Goal: Task Accomplishment & Management: Manage account settings

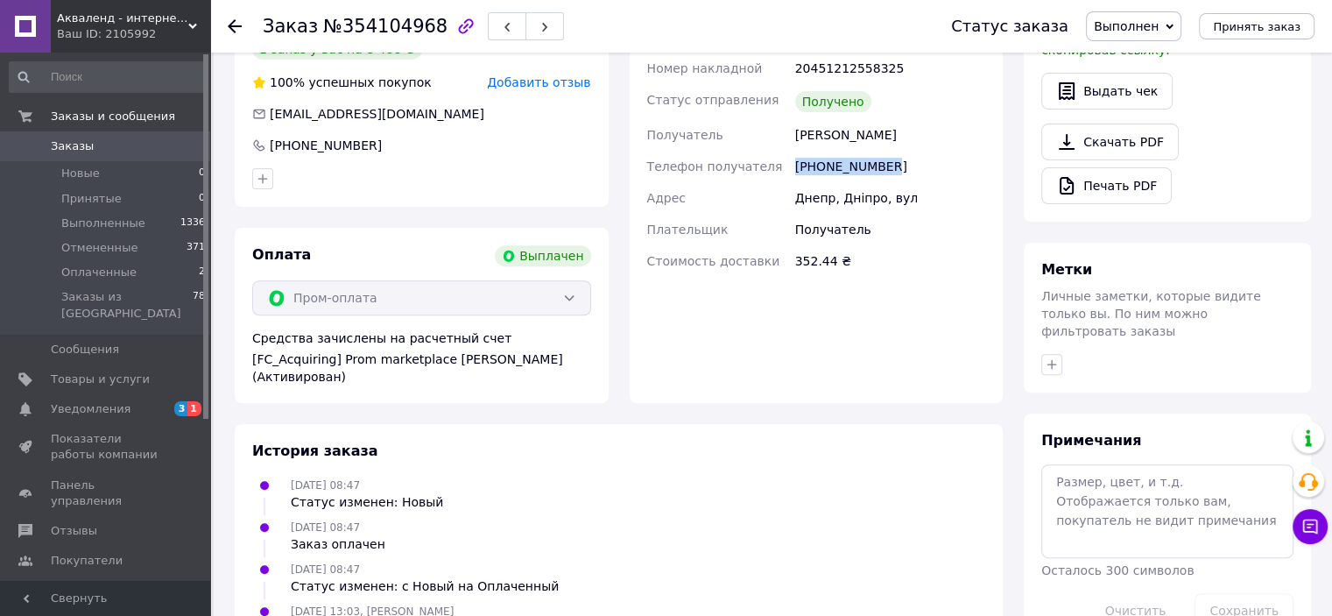
scroll to position [701, 0]
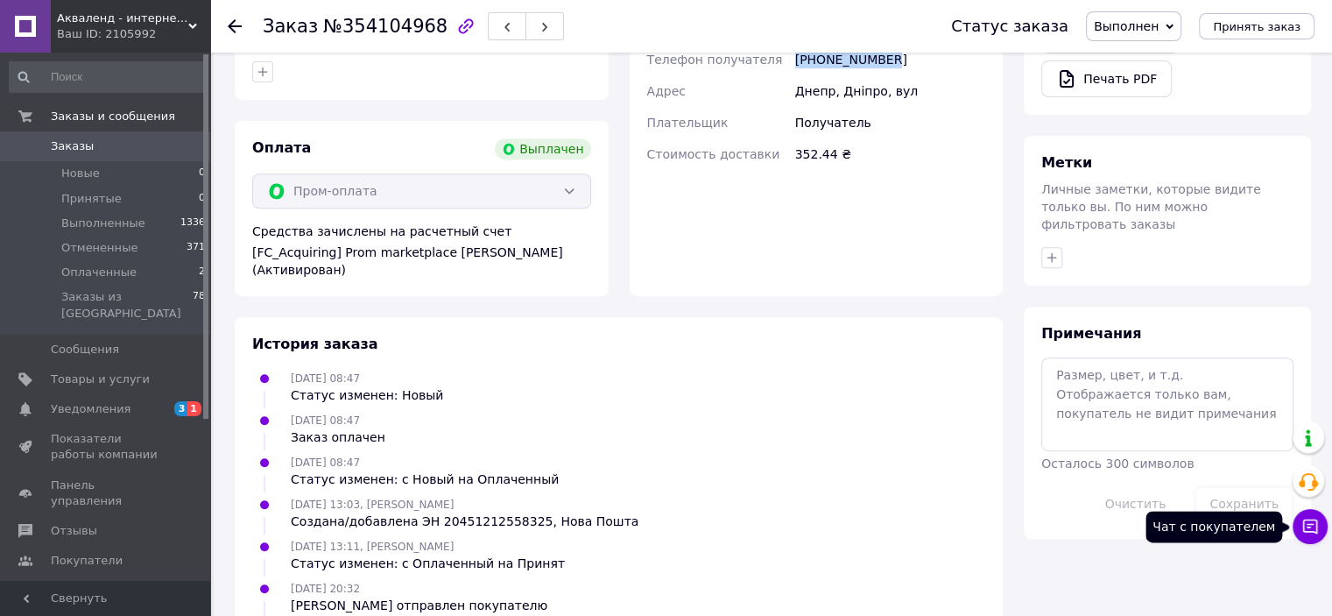
click at [1314, 530] on icon at bounding box center [1311, 527] width 18 height 18
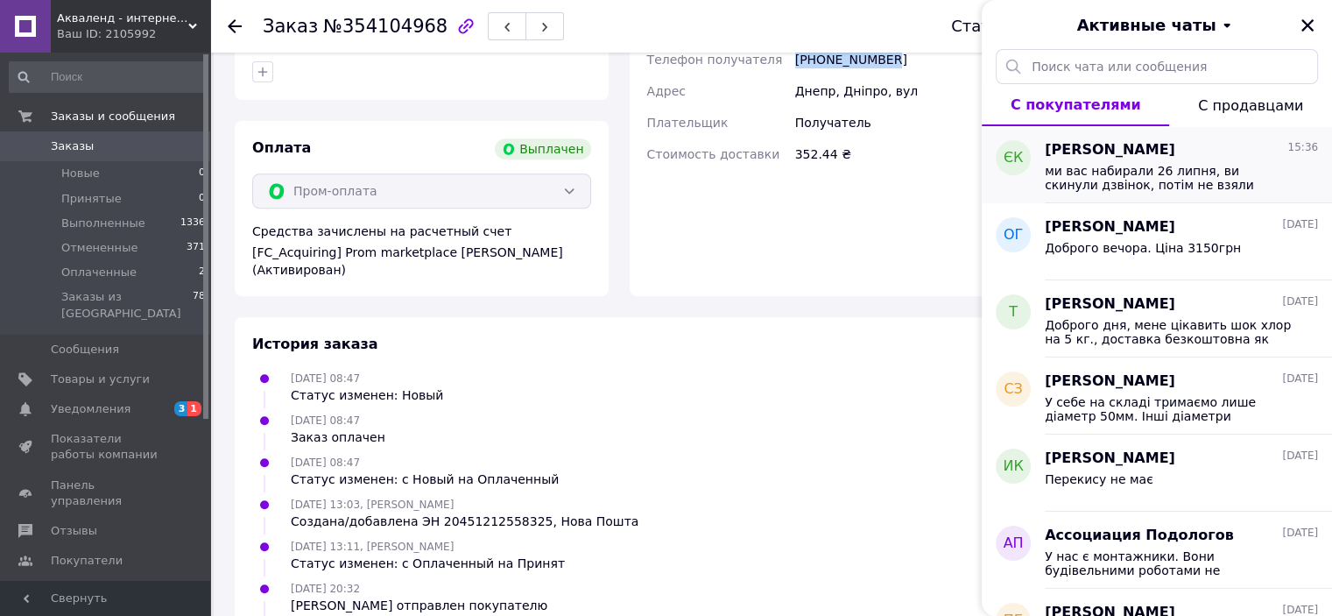
click at [1109, 165] on span "ми вас набирали 26 липня, ви скинули дзвінок, потім не взяли слухавку. Як можна…" at bounding box center [1169, 178] width 249 height 28
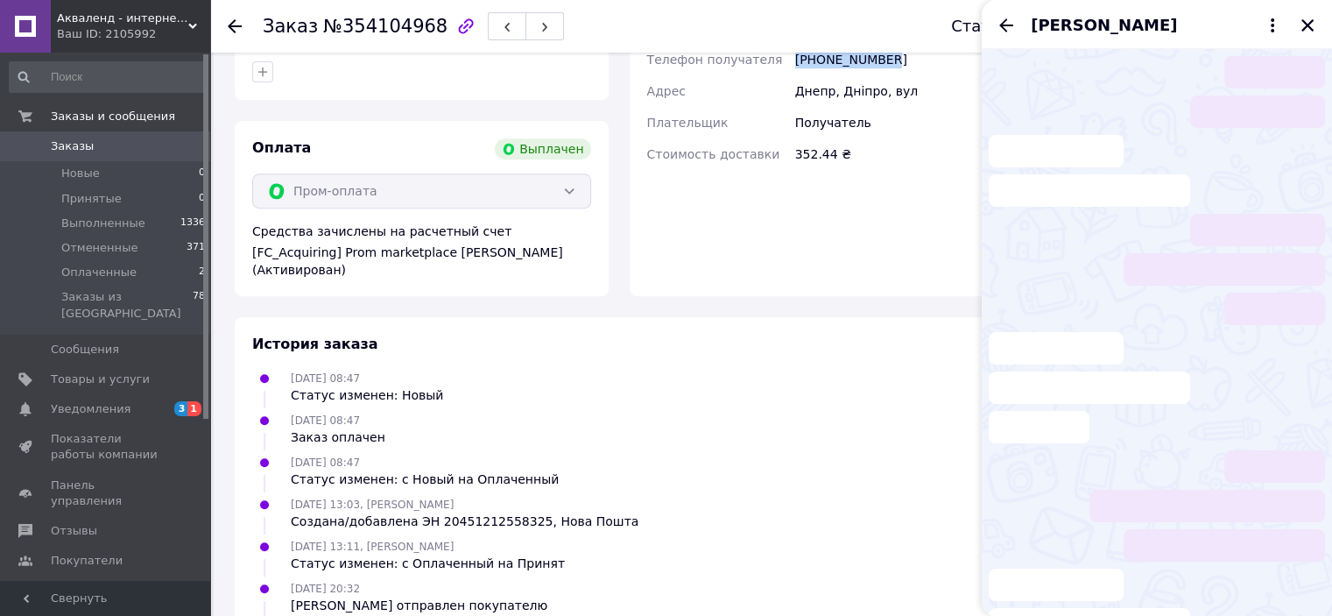
scroll to position [283, 0]
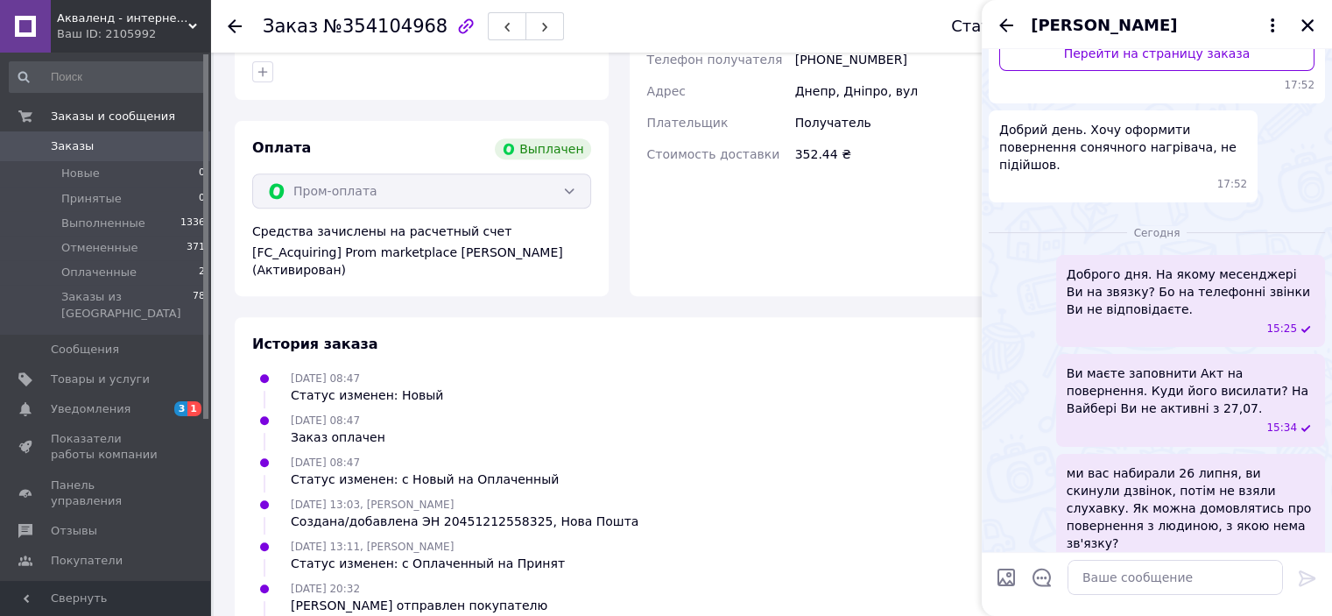
click at [799, 251] on div "Доставка Нова Пошта (платная) Номер накладной 20451212558325 Статус отправления…" at bounding box center [817, 75] width 374 height 441
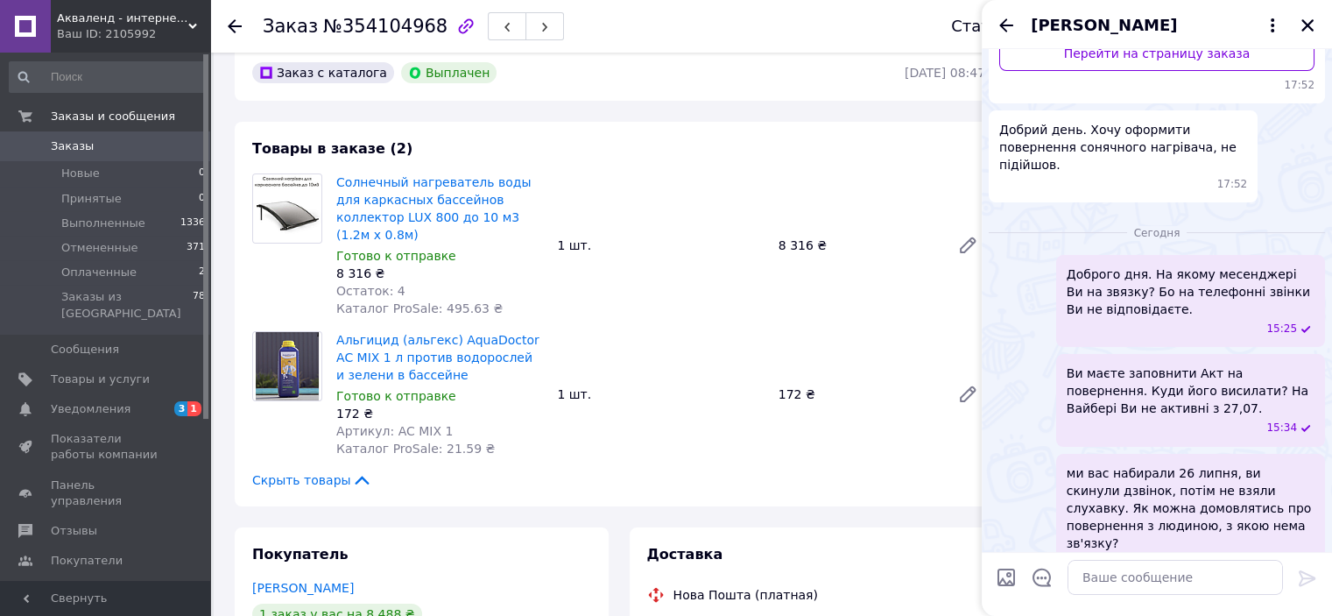
scroll to position [0, 0]
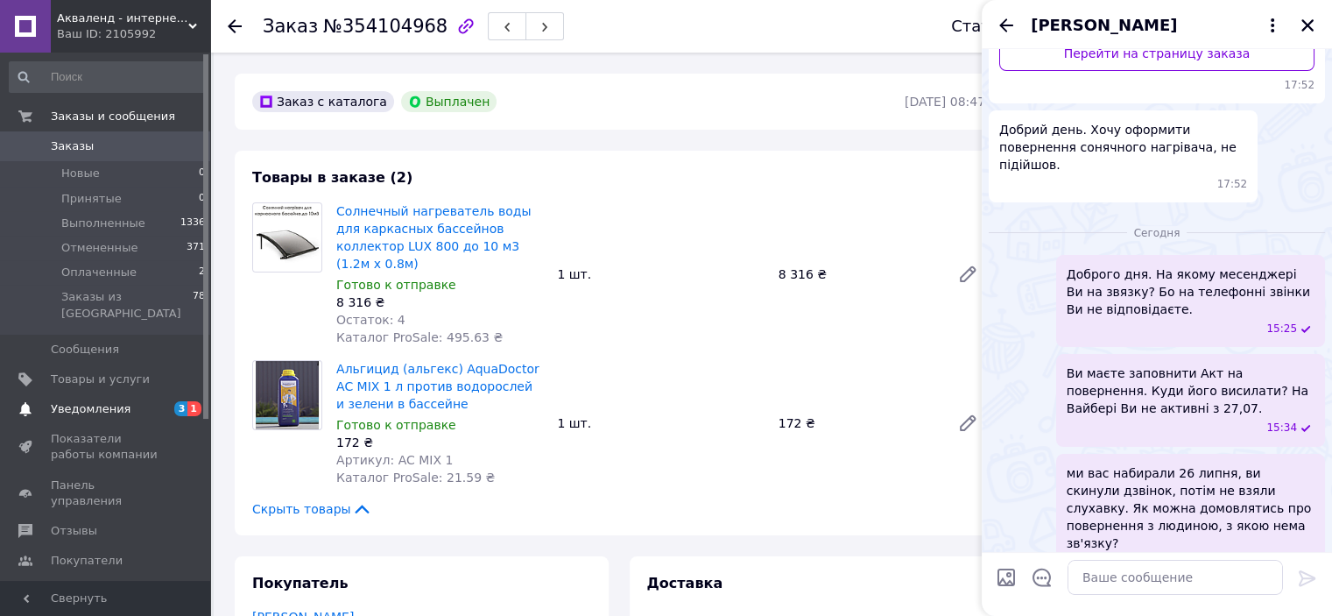
click at [105, 401] on span "Уведомления" at bounding box center [91, 409] width 80 height 16
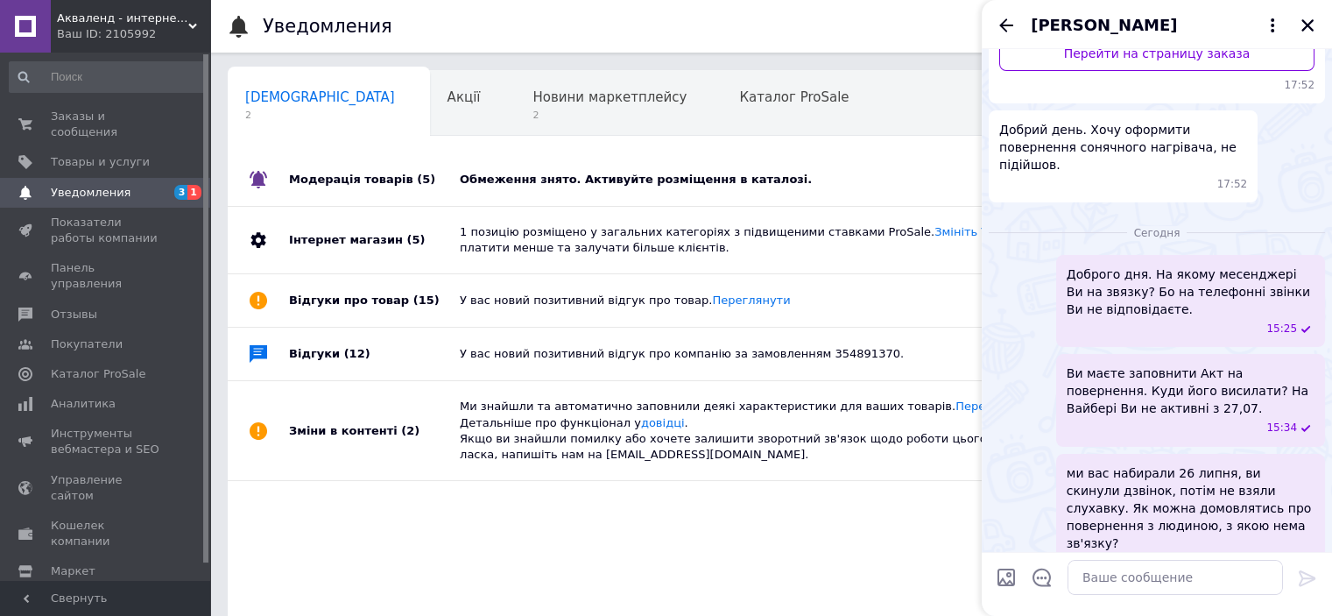
click at [615, 177] on div "Обмеження знято. Активуйте розміщення в каталозі." at bounding box center [791, 180] width 662 height 16
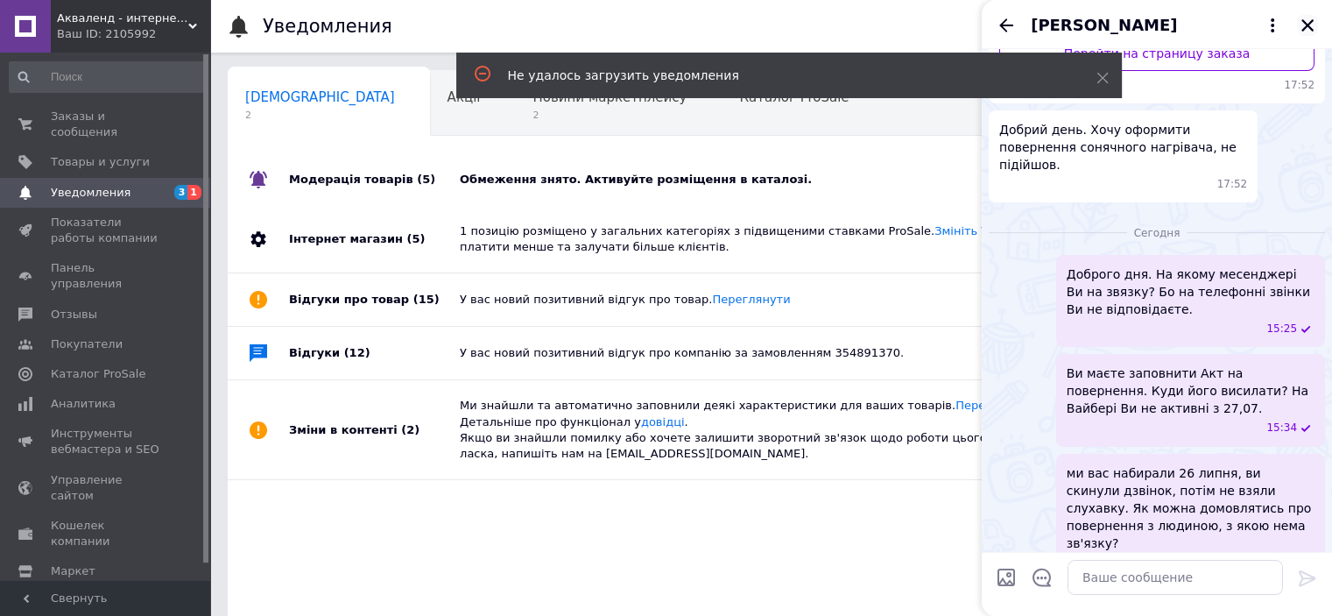
click at [1304, 25] on icon "Закрыть" at bounding box center [1308, 26] width 16 height 16
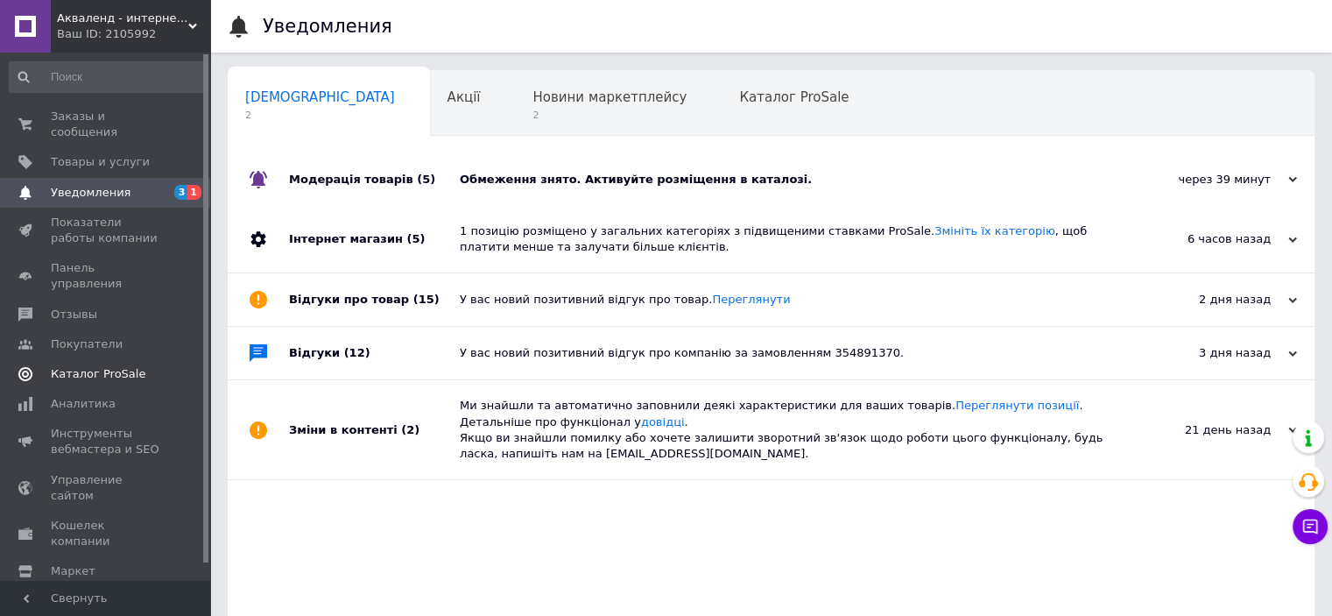
click at [101, 366] on span "Каталог ProSale" at bounding box center [98, 374] width 95 height 16
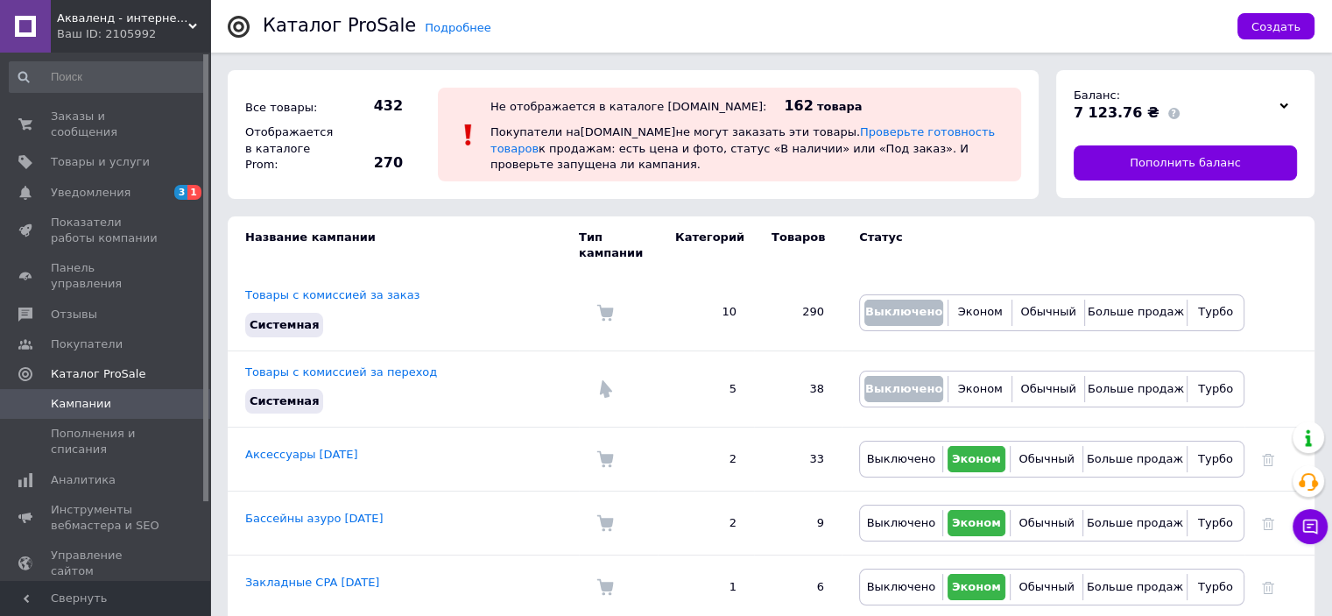
click at [28, 20] on link at bounding box center [25, 26] width 51 height 53
